Goal: Transaction & Acquisition: Purchase product/service

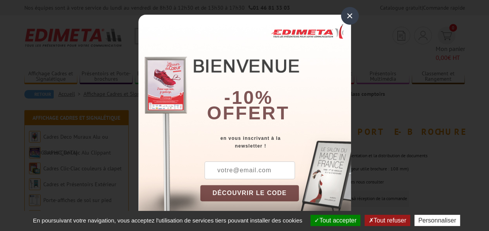
click at [346, 14] on div "×" at bounding box center [350, 16] width 18 height 18
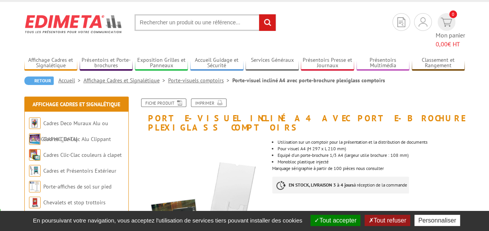
scroll to position [22, 0]
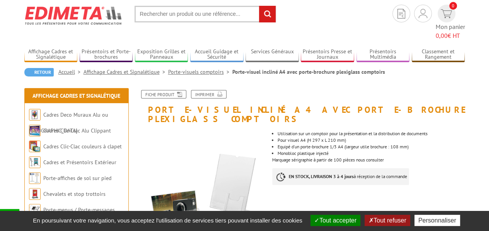
click at [202, 68] on link "Porte-visuels comptoirs" at bounding box center [200, 71] width 64 height 7
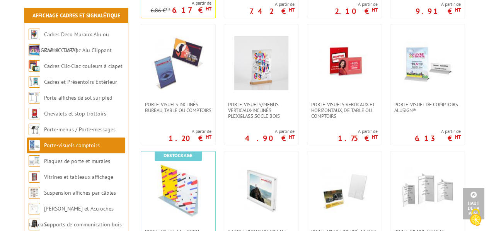
scroll to position [393, 0]
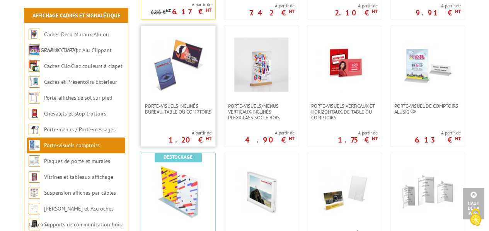
click at [182, 90] on img at bounding box center [178, 65] width 54 height 54
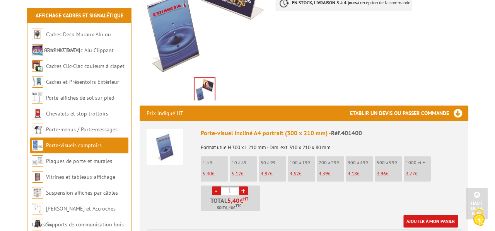
scroll to position [199, 0]
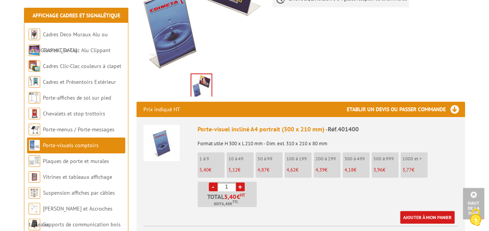
click at [264, 155] on li "50 à 99 4,87 €" at bounding box center [269, 165] width 27 height 26
click at [231, 183] on input "1" at bounding box center [227, 187] width 18 height 9
type input "80"
click at [411, 211] on link "Ajouter à mon panier" at bounding box center [427, 217] width 55 height 13
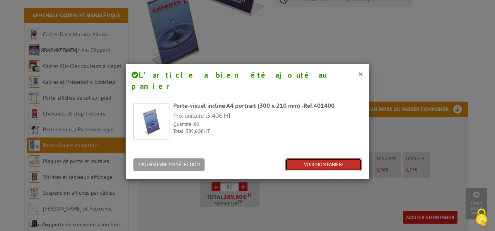
click at [310, 159] on link "VOIR MON PANIER" at bounding box center [323, 165] width 76 height 13
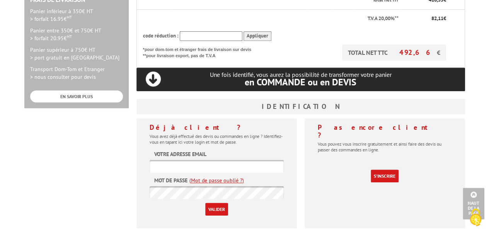
scroll to position [258, 0]
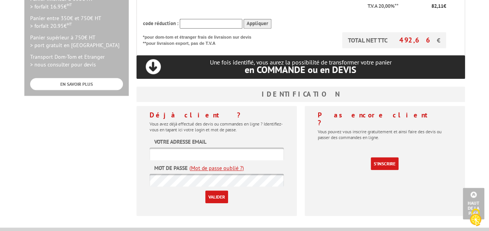
click at [232, 148] on input "text" at bounding box center [217, 154] width 134 height 13
click at [381, 157] on link "S'inscrire" at bounding box center [385, 163] width 28 height 13
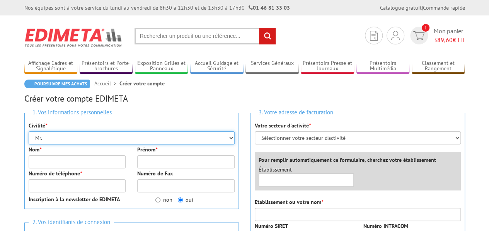
click at [103, 137] on select "Mr. Mme. Mlle." at bounding box center [132, 137] width 206 height 13
select select "Mme."
click at [29, 131] on select "Mr. Mme. Mlle." at bounding box center [132, 137] width 206 height 13
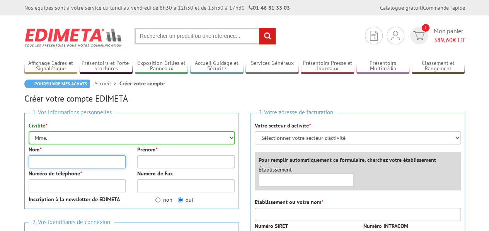
click at [86, 161] on input "Nom *" at bounding box center [77, 161] width 97 height 13
type input "BONNEFOY"
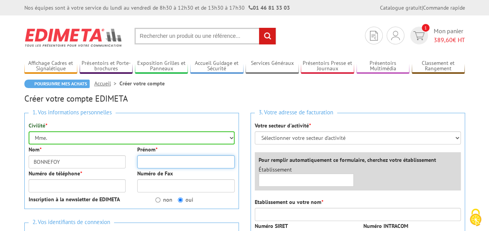
click at [146, 157] on input "Prénom *" at bounding box center [185, 161] width 97 height 13
type input "CATHERINE"
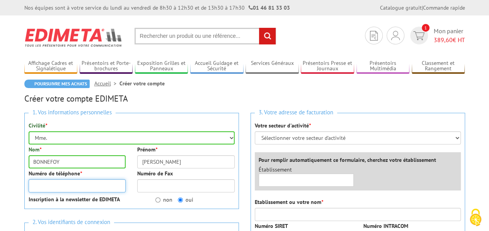
click at [112, 188] on input "Numéro de téléphone *" at bounding box center [77, 185] width 97 height 13
type input "0782979845"
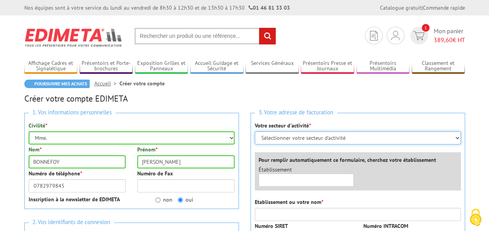
click at [270, 138] on select "Sélectionner votre secteur d'activité Administrations et collectivités Magasins…" at bounding box center [358, 137] width 206 height 13
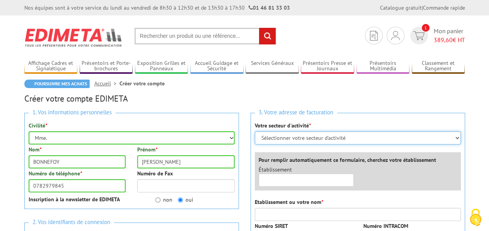
select select "876"
click at [255, 131] on select "Sélectionner votre secteur d'activité Administrations et collectivités Magasins…" at bounding box center [358, 137] width 206 height 13
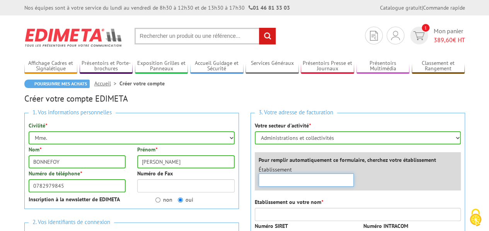
click at [292, 177] on input "text" at bounding box center [307, 180] width 96 height 13
type input "S"
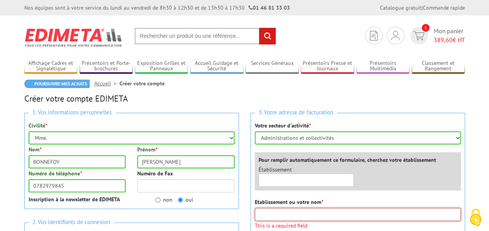
click at [292, 215] on input "Etablissement ou votre nom *" at bounding box center [358, 214] width 206 height 13
type input "ASSOCIATION SAINT VINCENT"
type input "infoavenir.stvincent@gmail.com"
type input "57RUE DE PARIS"
type input "35000"
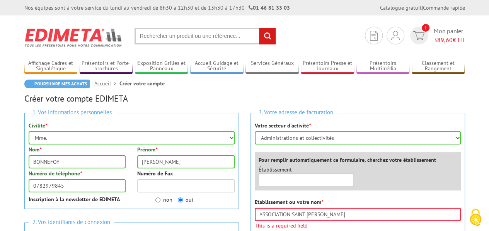
type input "[GEOGRAPHIC_DATA]"
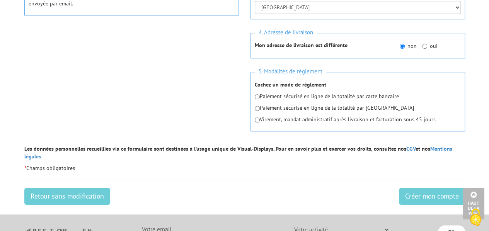
scroll to position [387, 0]
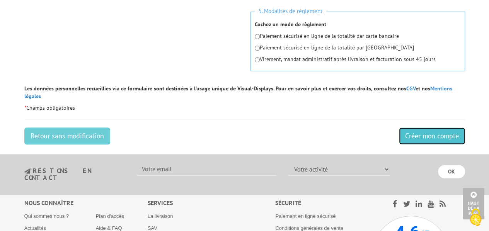
drag, startPoint x: 421, startPoint y: 129, endPoint x: 313, endPoint y: 36, distance: 142.6
click at [421, 129] on input "Créer mon compte" at bounding box center [432, 136] width 66 height 17
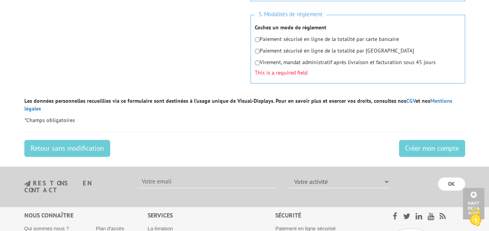
scroll to position [390, 0]
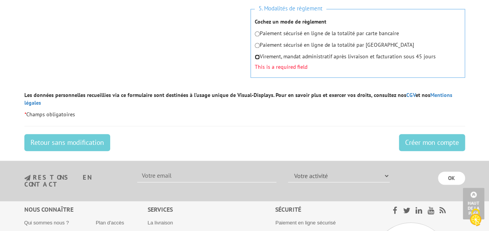
click at [258, 57] on input "radio" at bounding box center [257, 57] width 5 height 5
radio input "true"
click at [404, 135] on input "Créer mon compte" at bounding box center [432, 142] width 66 height 17
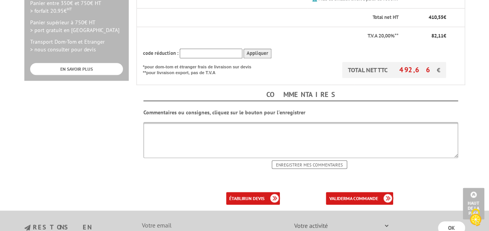
scroll to position [275, 0]
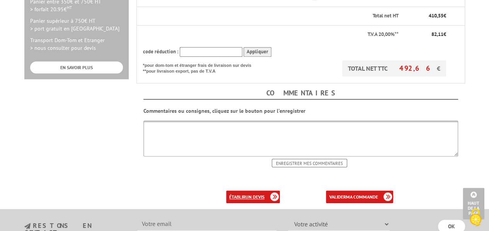
click at [231, 191] on link "établir un devis" at bounding box center [253, 197] width 54 height 13
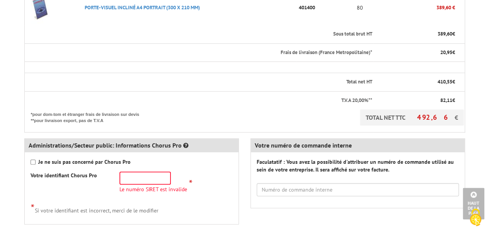
scroll to position [229, 0]
click at [31, 162] on input "Je ne suis pas concerné par Chorus Pro" at bounding box center [33, 162] width 5 height 5
checkbox input "true"
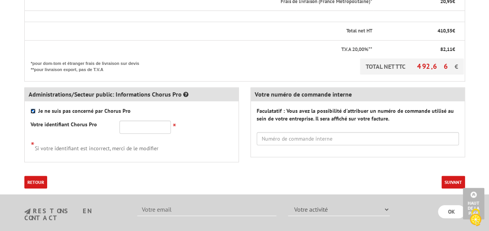
scroll to position [281, 0]
click at [451, 181] on button "Suivant" at bounding box center [454, 181] width 24 height 13
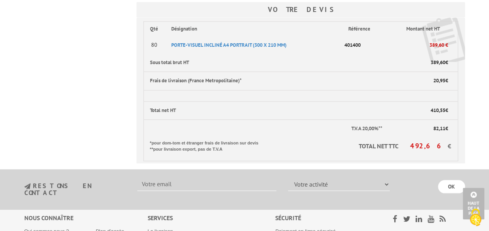
scroll to position [350, 0]
